Goal: Task Accomplishment & Management: Understand process/instructions

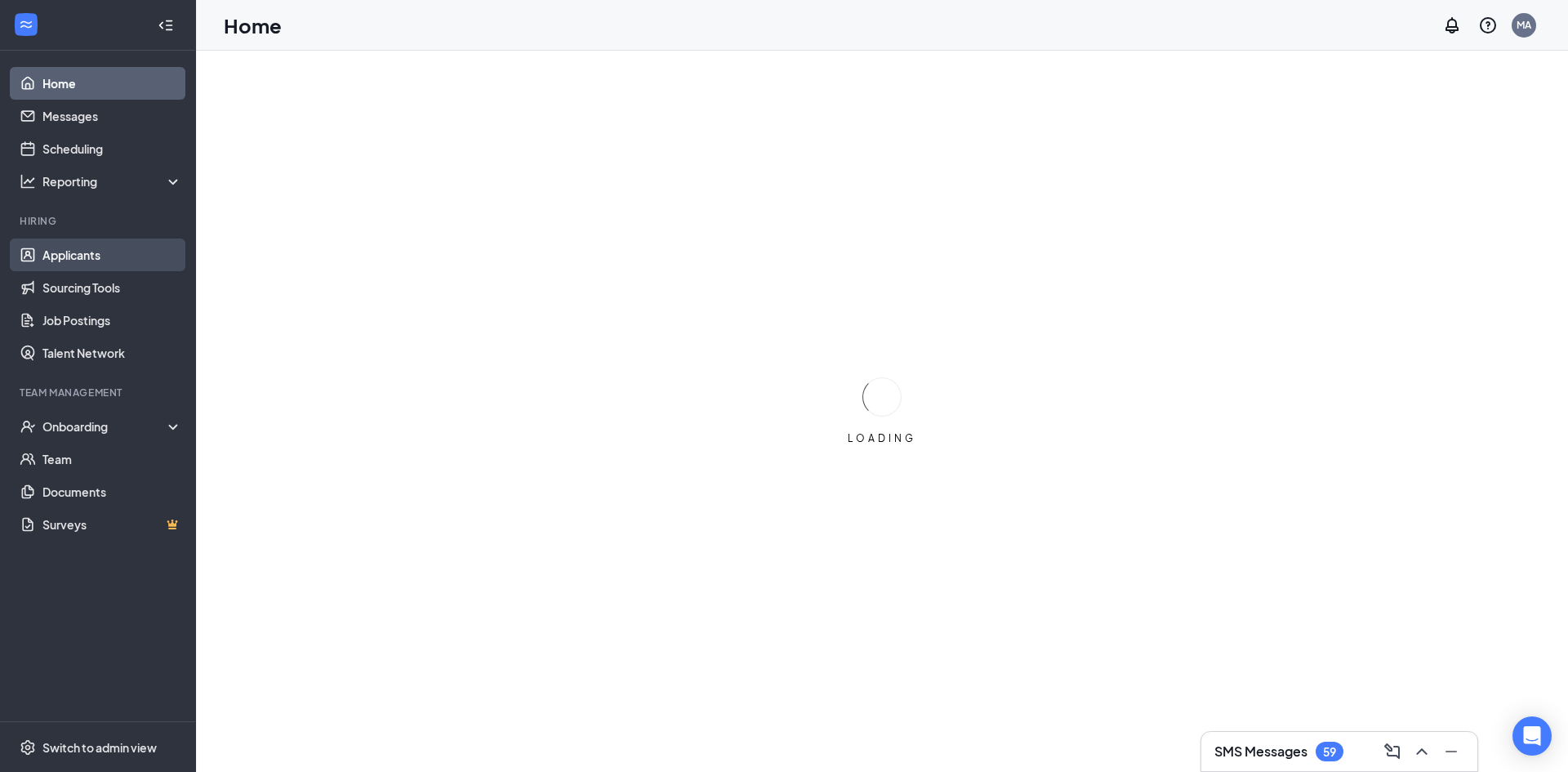
click at [68, 255] on link "Applicants" at bounding box center [112, 255] width 139 height 33
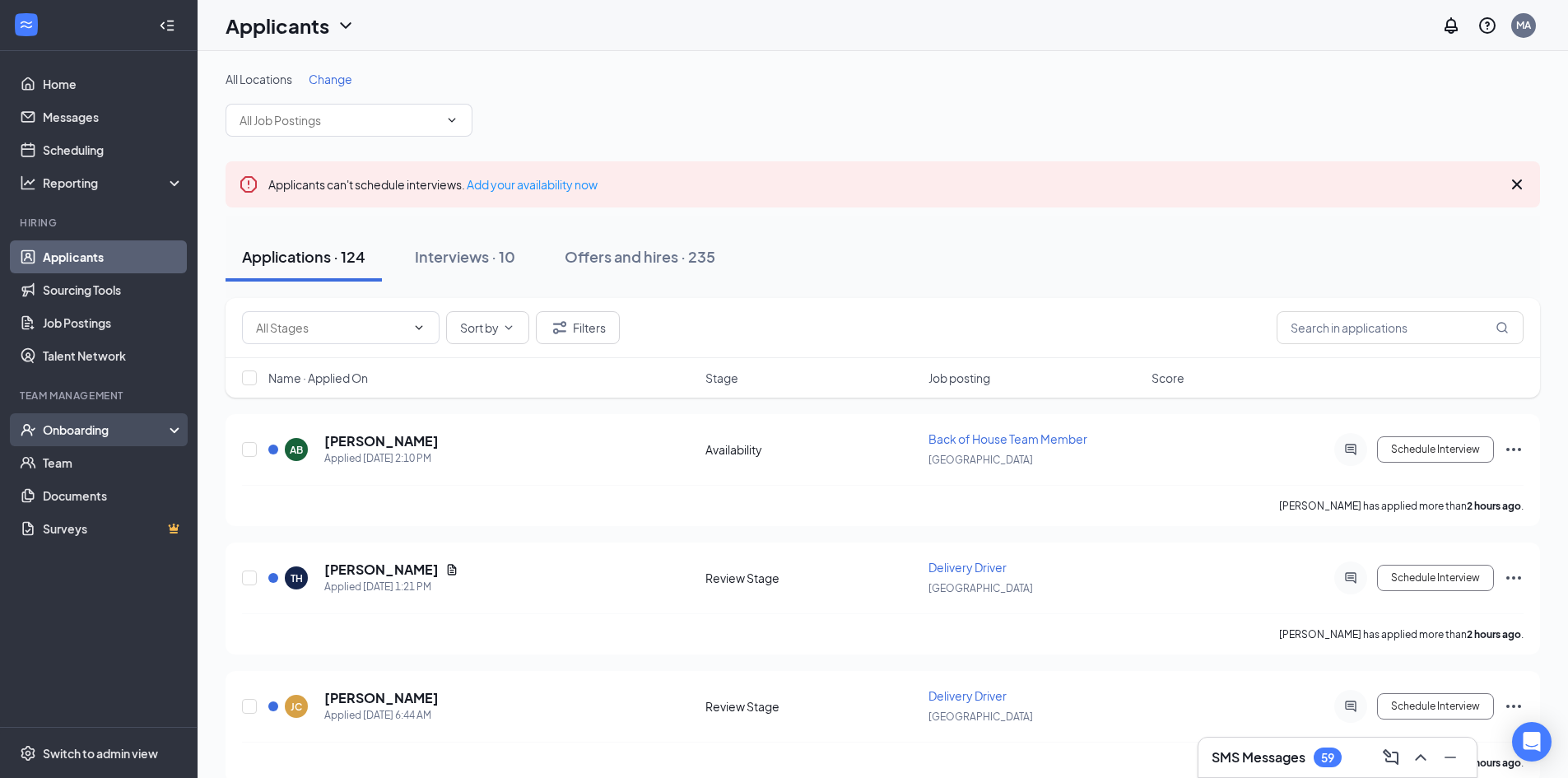
click at [95, 431] on div "Onboarding" at bounding box center [106, 429] width 127 height 17
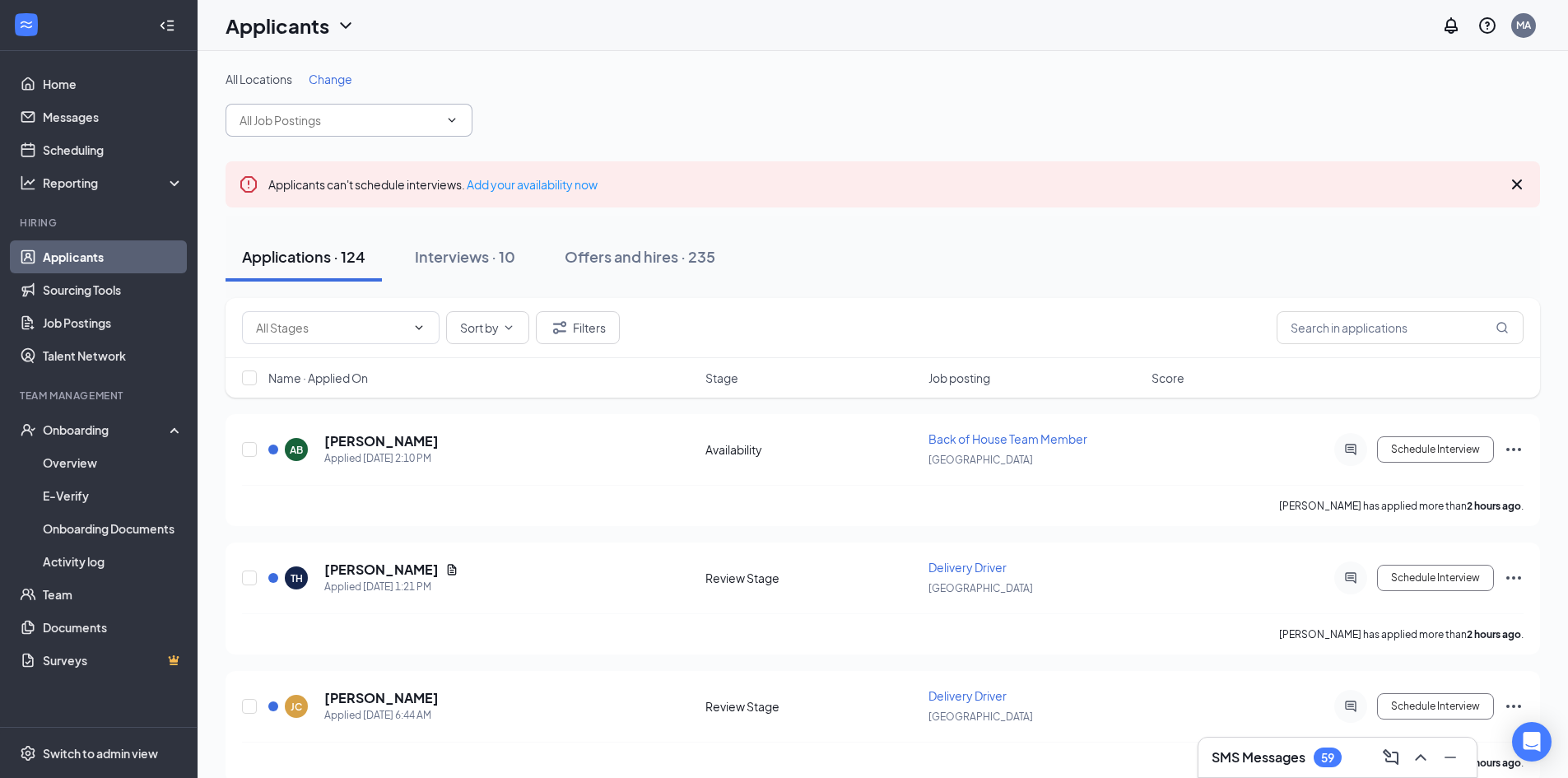
click at [324, 114] on input "text" at bounding box center [339, 120] width 199 height 18
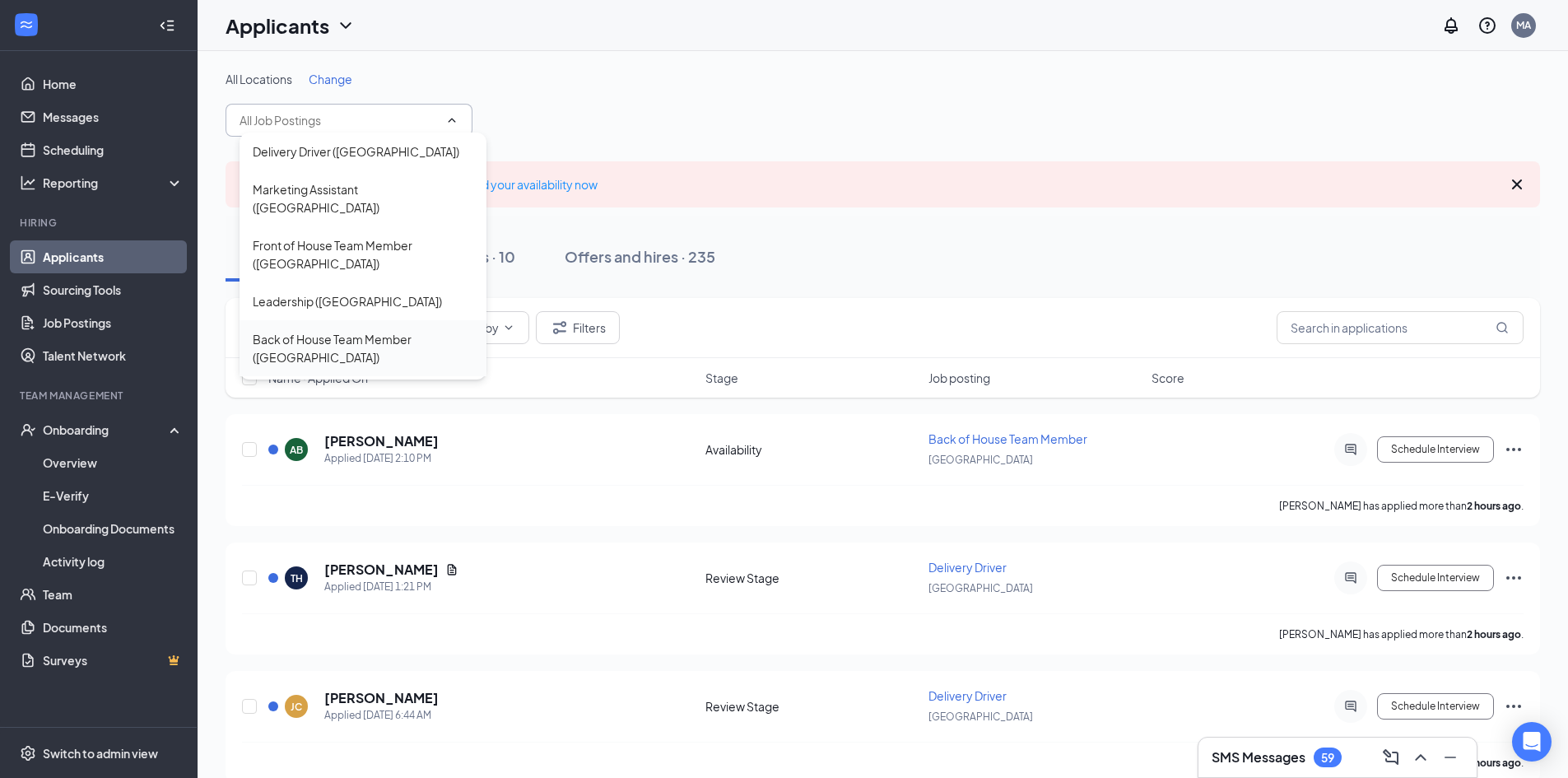
click at [321, 330] on div "Back of House Team Member ([GEOGRAPHIC_DATA])" at bounding box center [362, 348] width 220 height 36
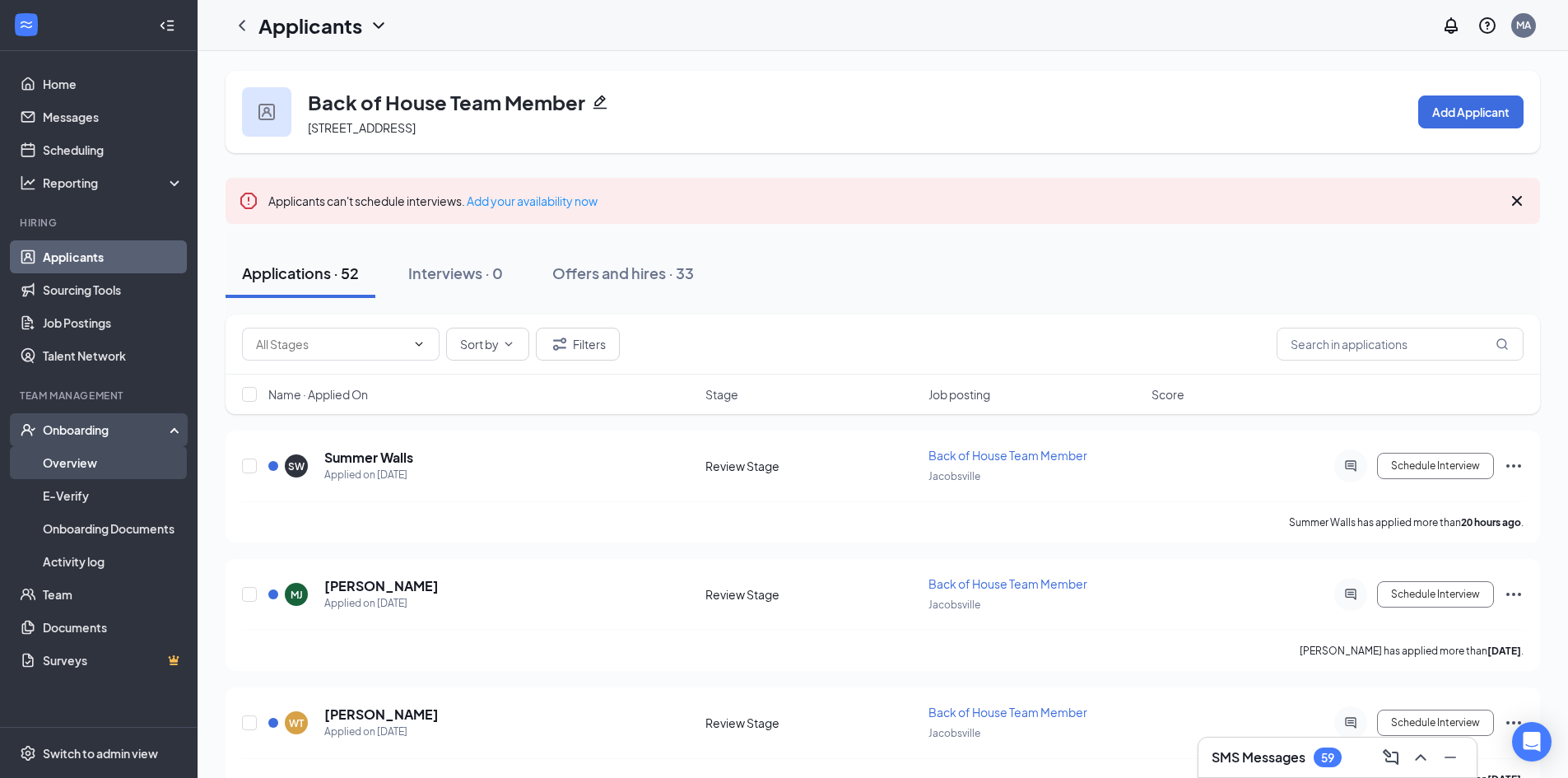
click at [80, 461] on link "Overview" at bounding box center [113, 462] width 140 height 33
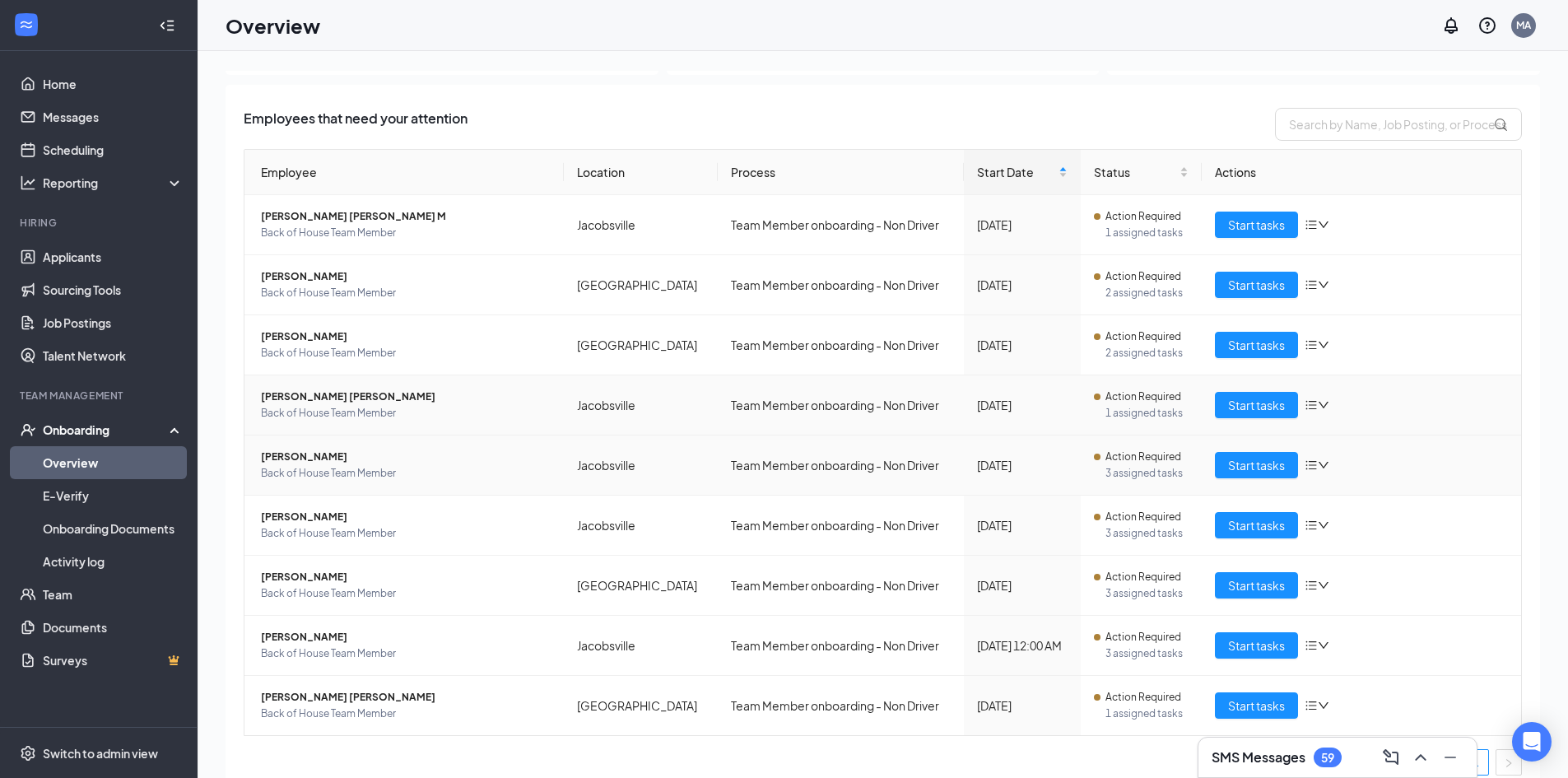
scroll to position [97, 0]
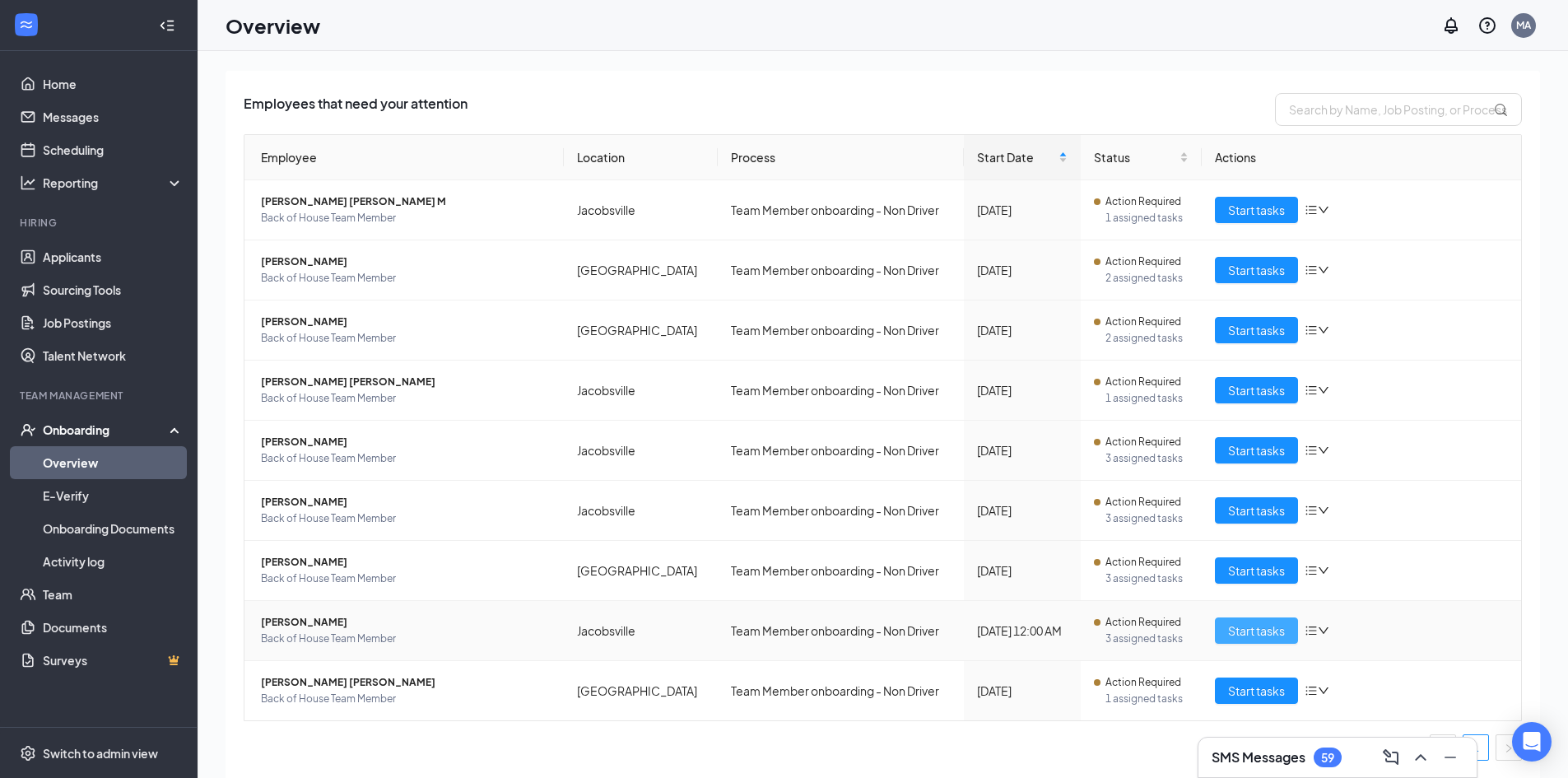
click at [1255, 628] on span "Start tasks" at bounding box center [1257, 630] width 57 height 18
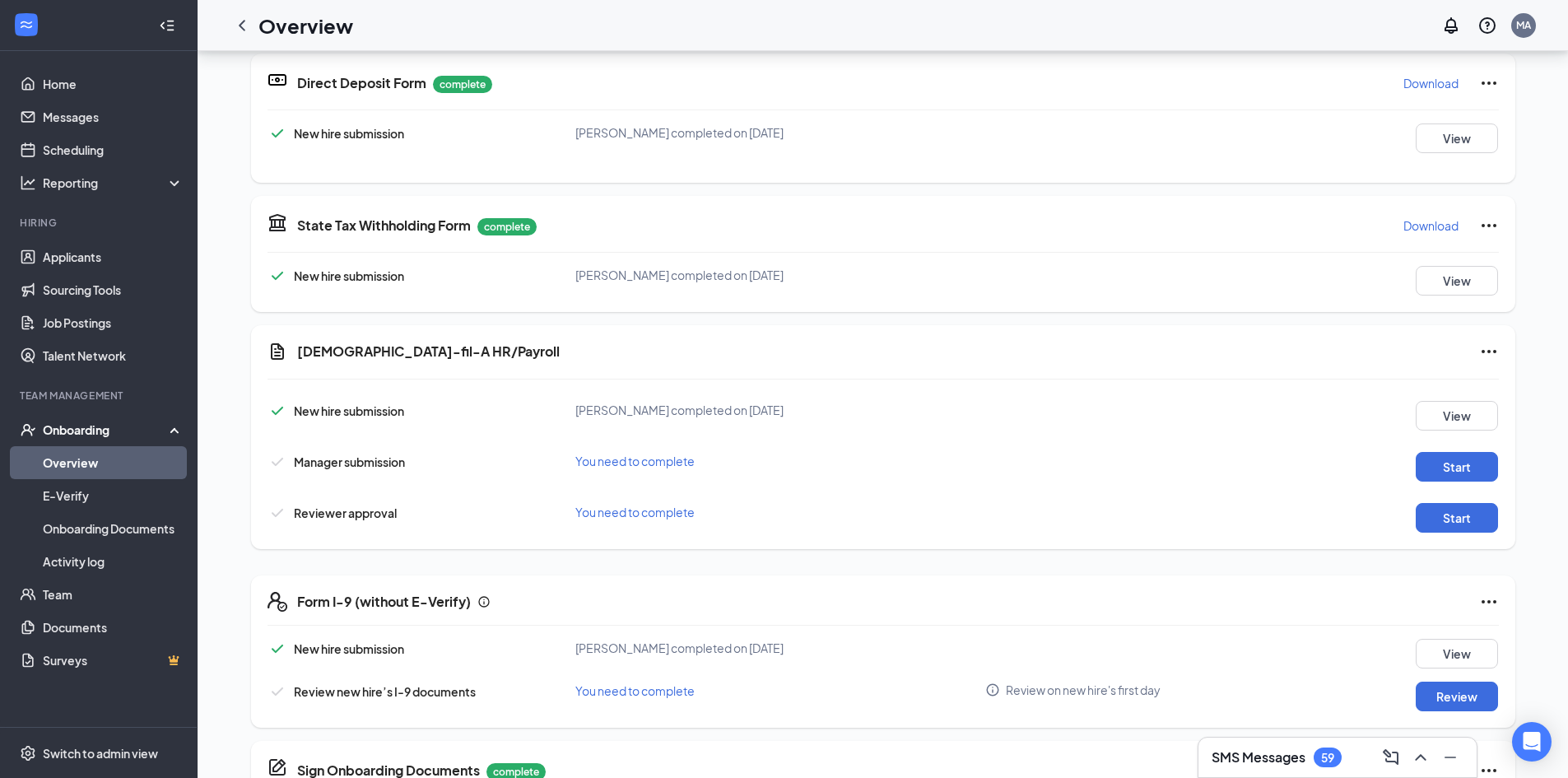
scroll to position [329, 0]
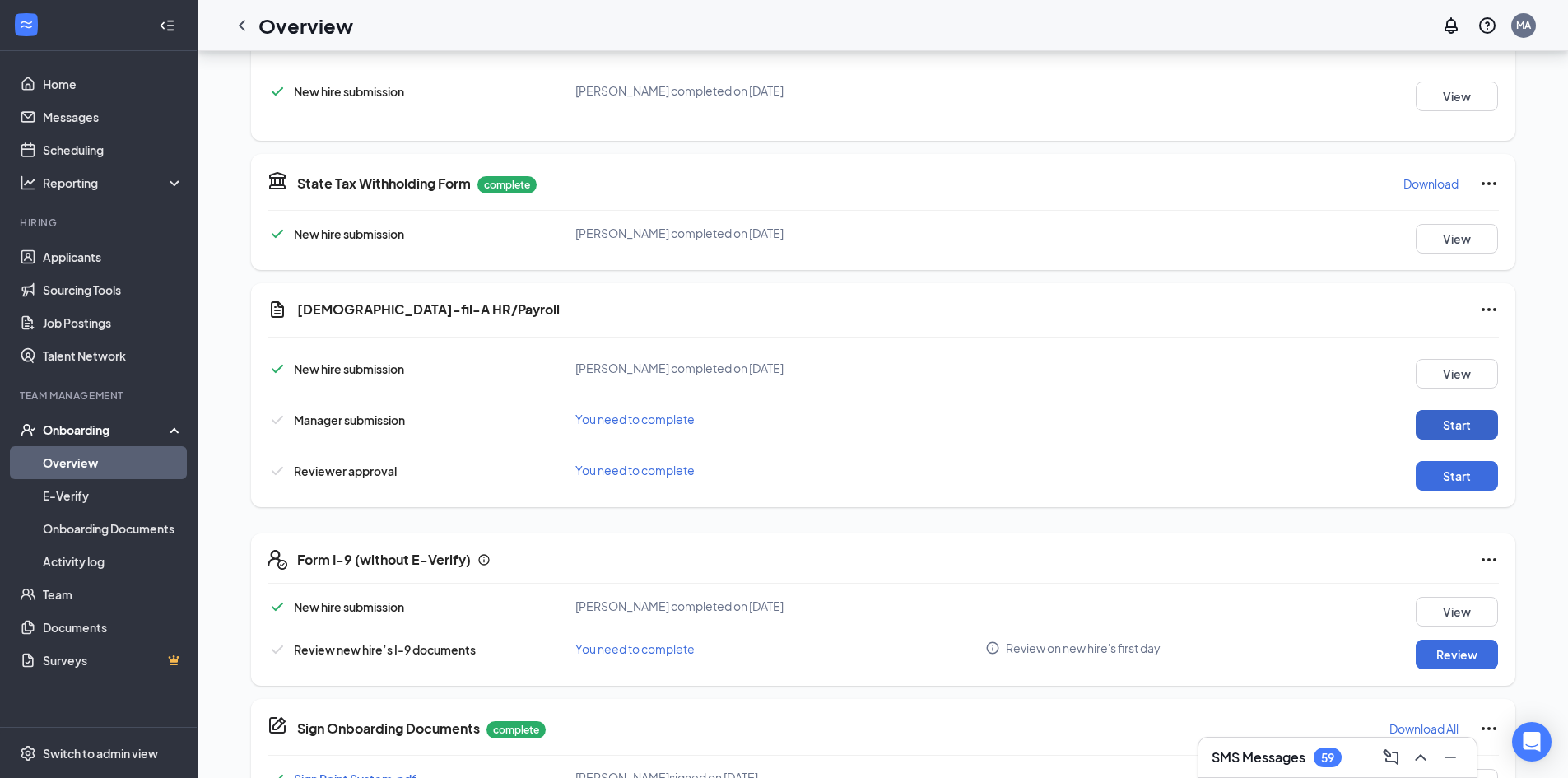
click at [1449, 424] on button "Start" at bounding box center [1457, 425] width 83 height 29
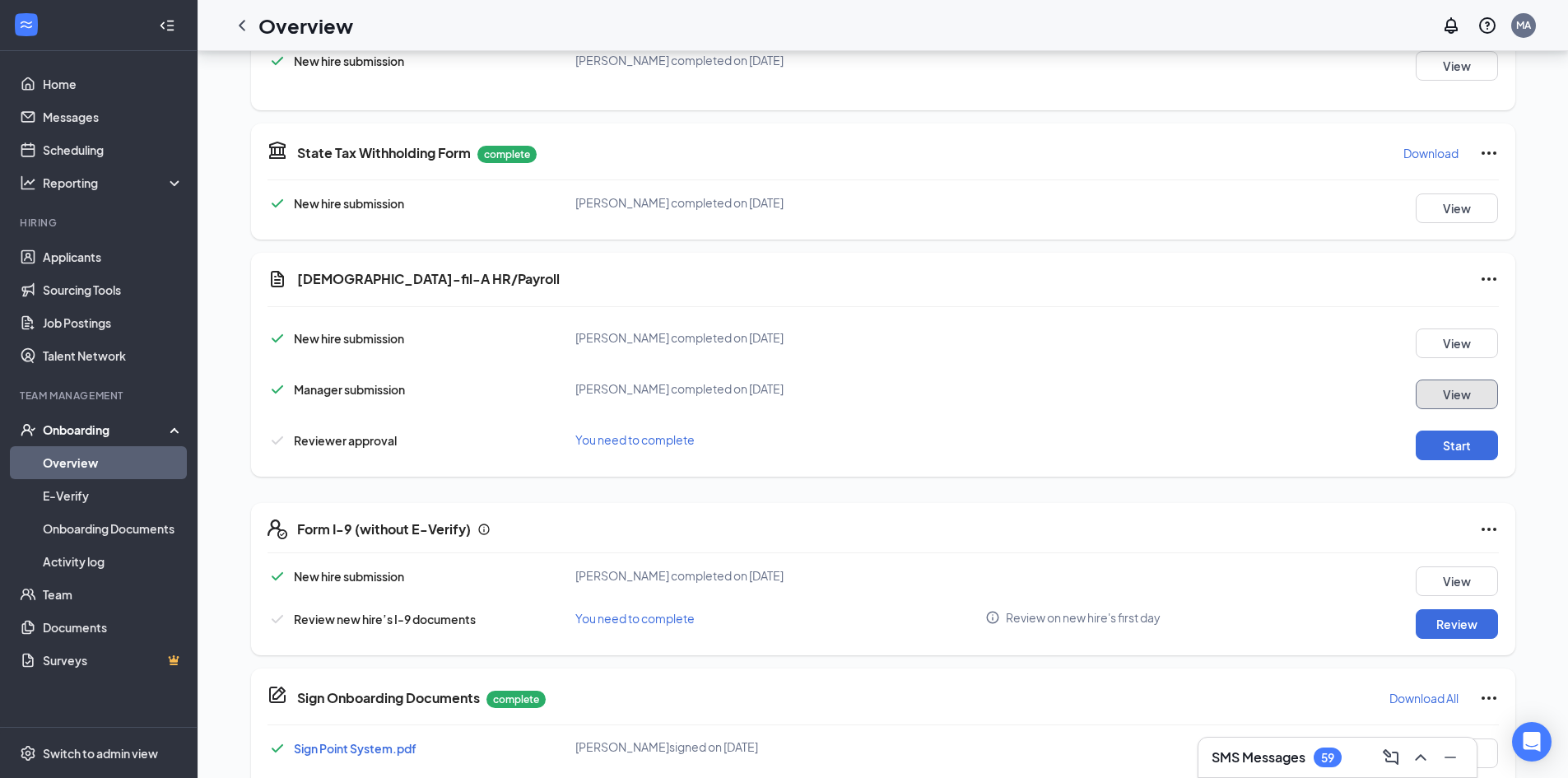
scroll to position [412, 0]
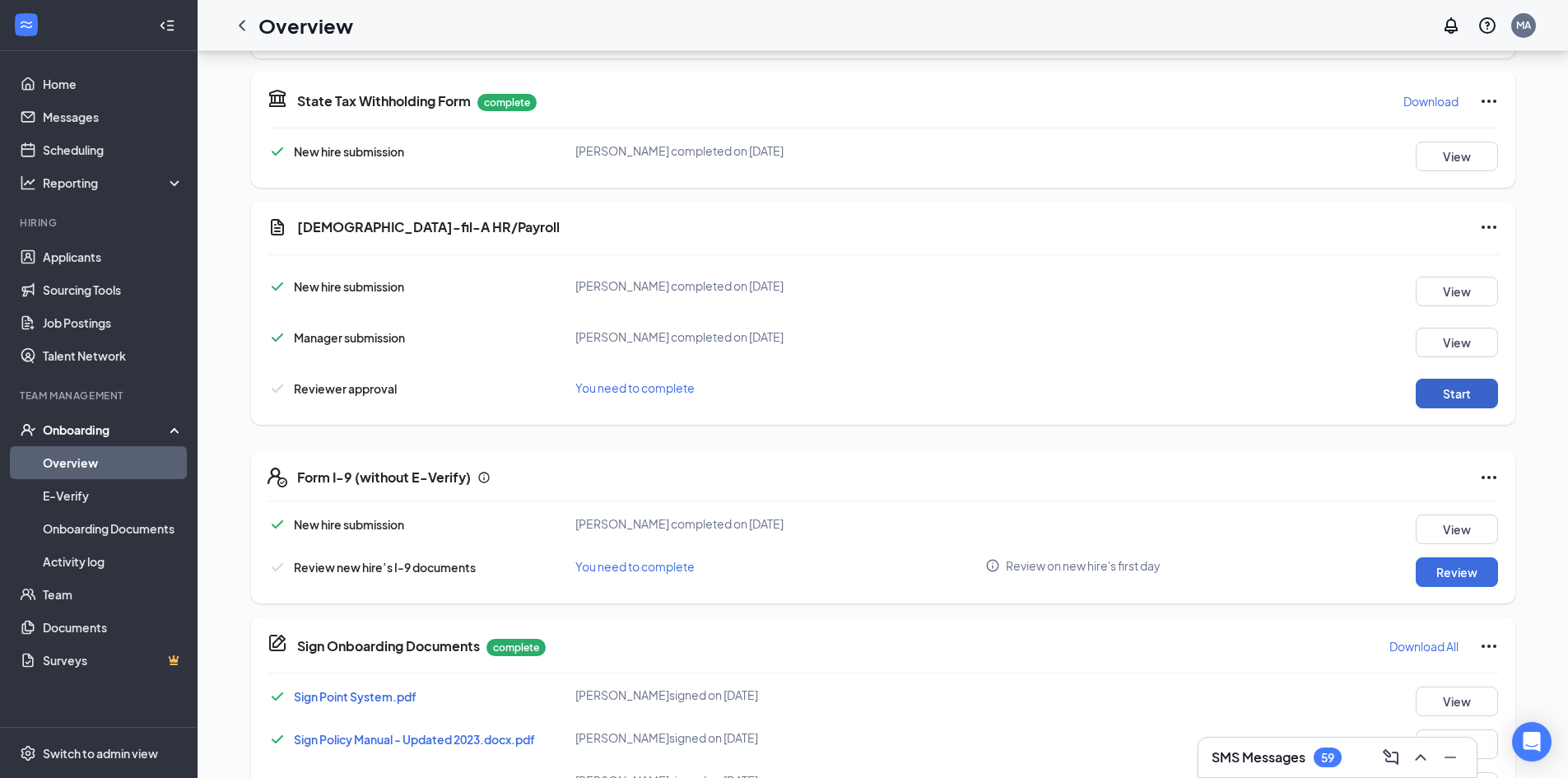
click at [1448, 400] on button "Start" at bounding box center [1457, 394] width 83 height 29
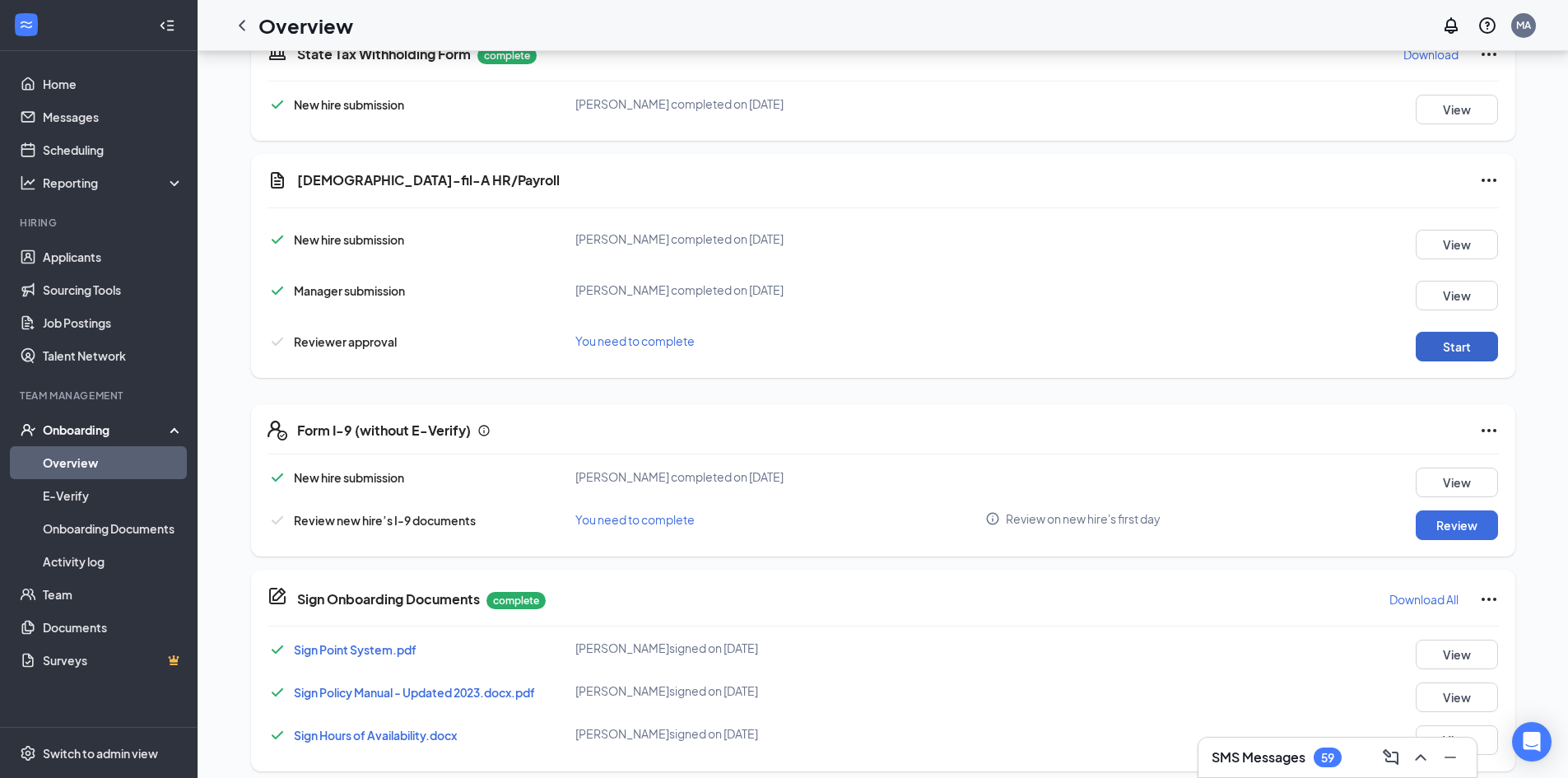
scroll to position [499, 0]
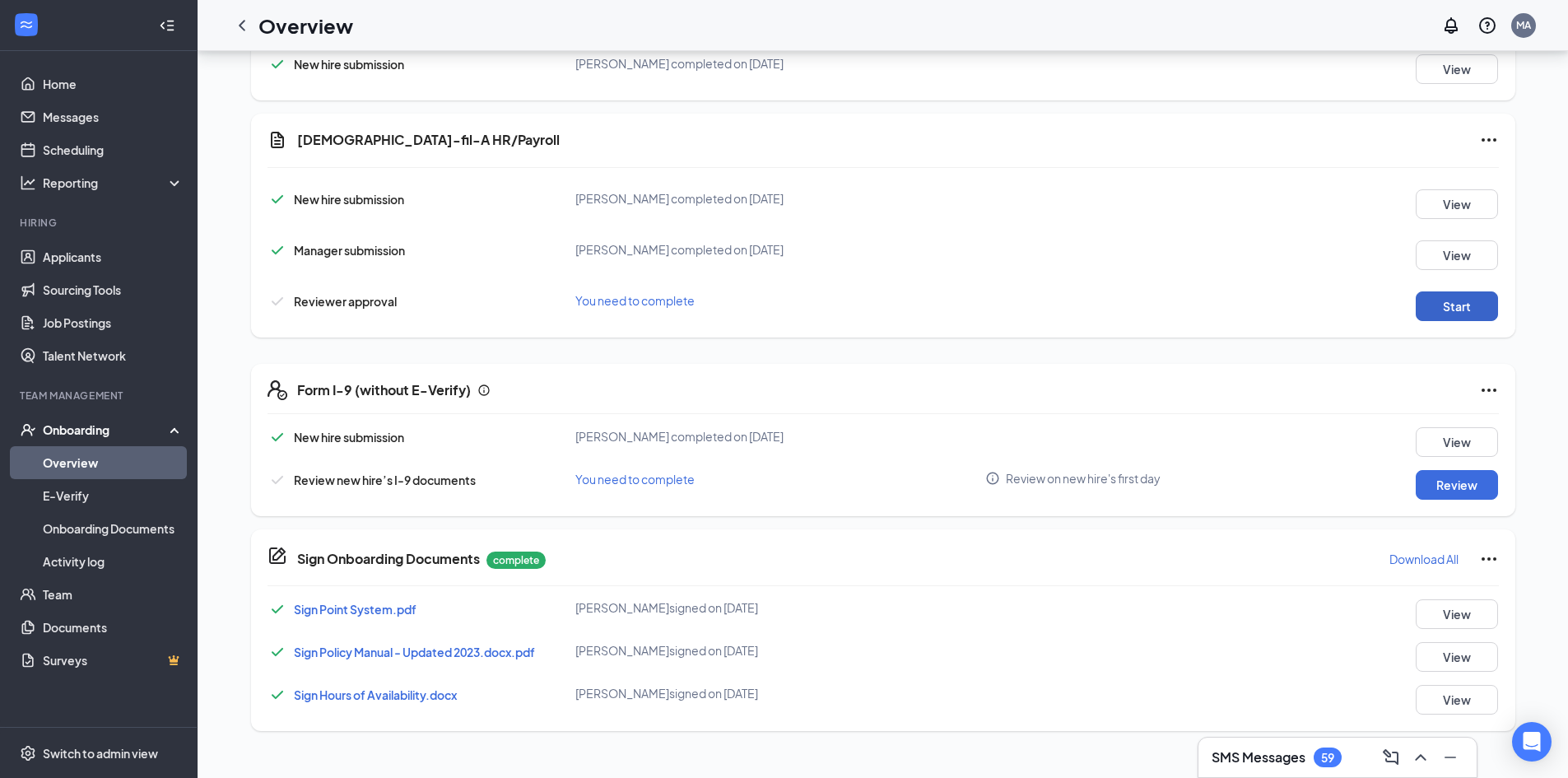
click at [1455, 303] on button "Start" at bounding box center [1457, 306] width 83 height 29
